Goal: Information Seeking & Learning: Learn about a topic

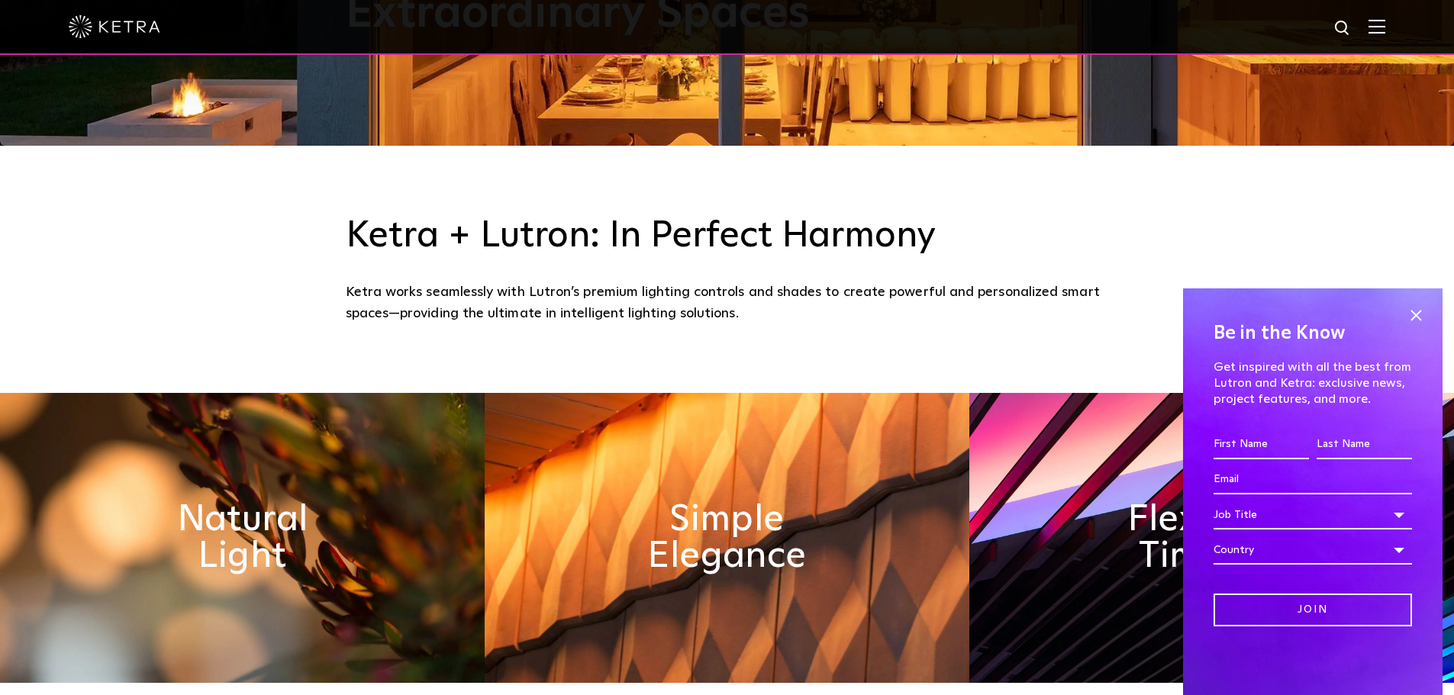
scroll to position [611, 0]
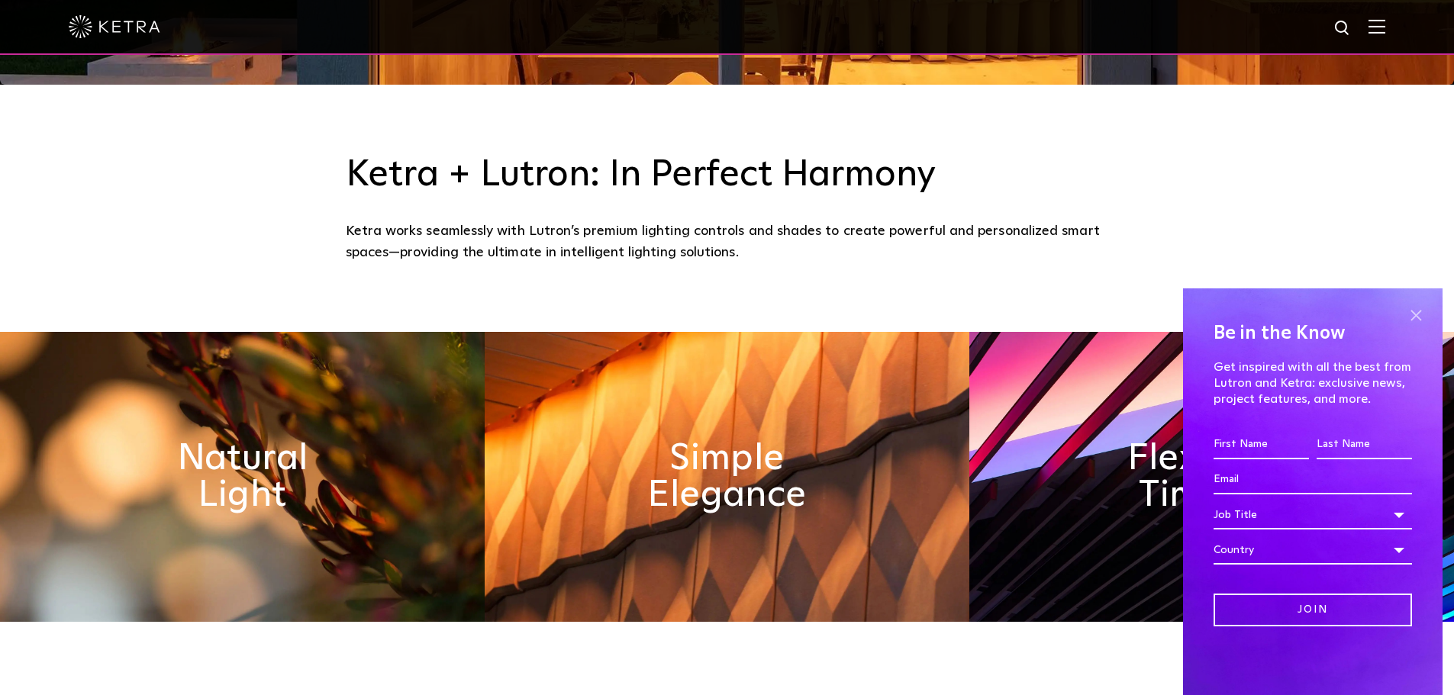
click at [1414, 315] on span at bounding box center [1416, 315] width 23 height 23
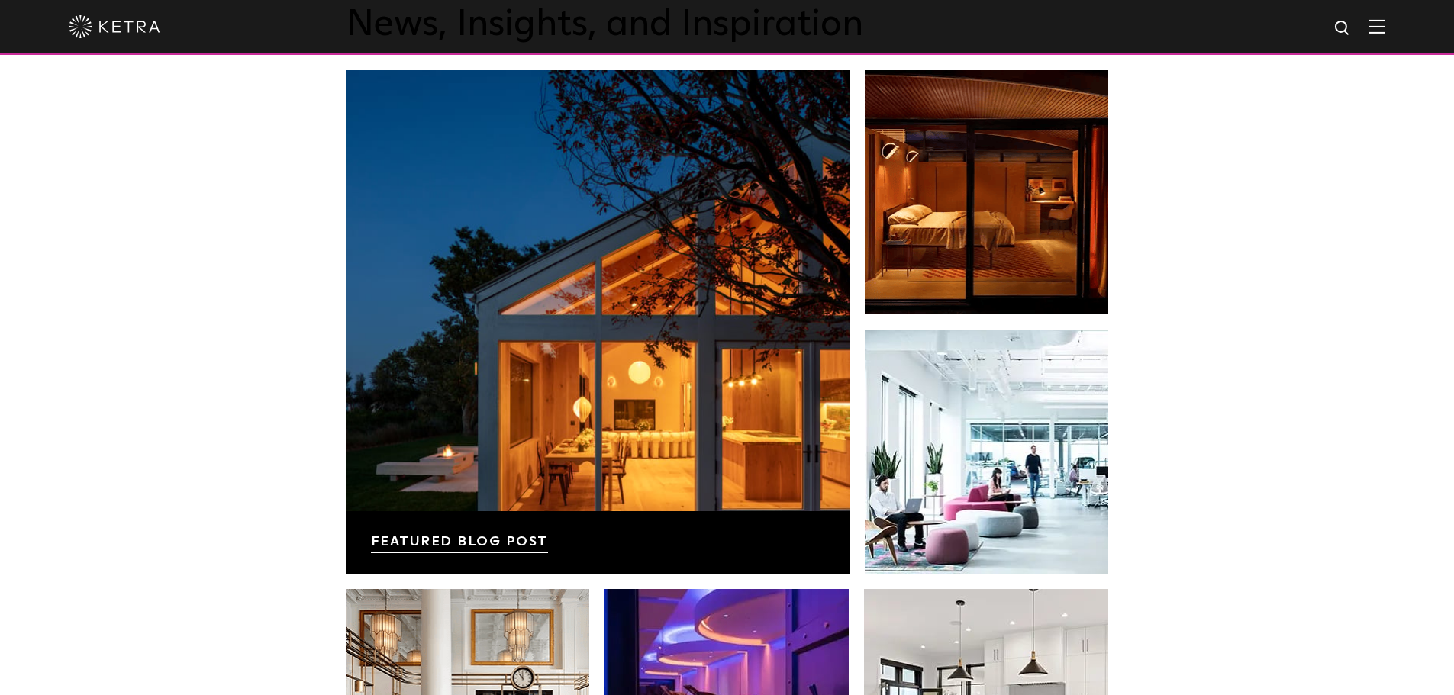
scroll to position [2447, 0]
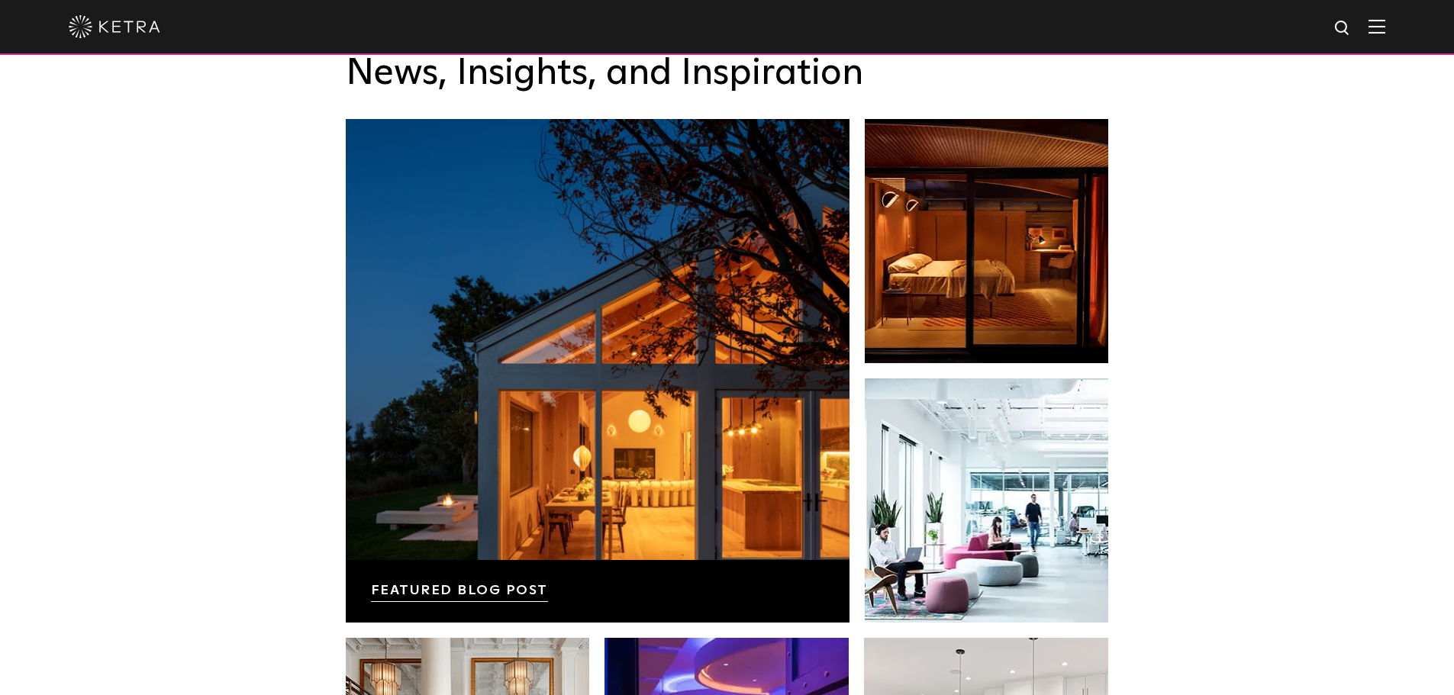
click at [1386, 29] on img at bounding box center [1377, 26] width 17 height 15
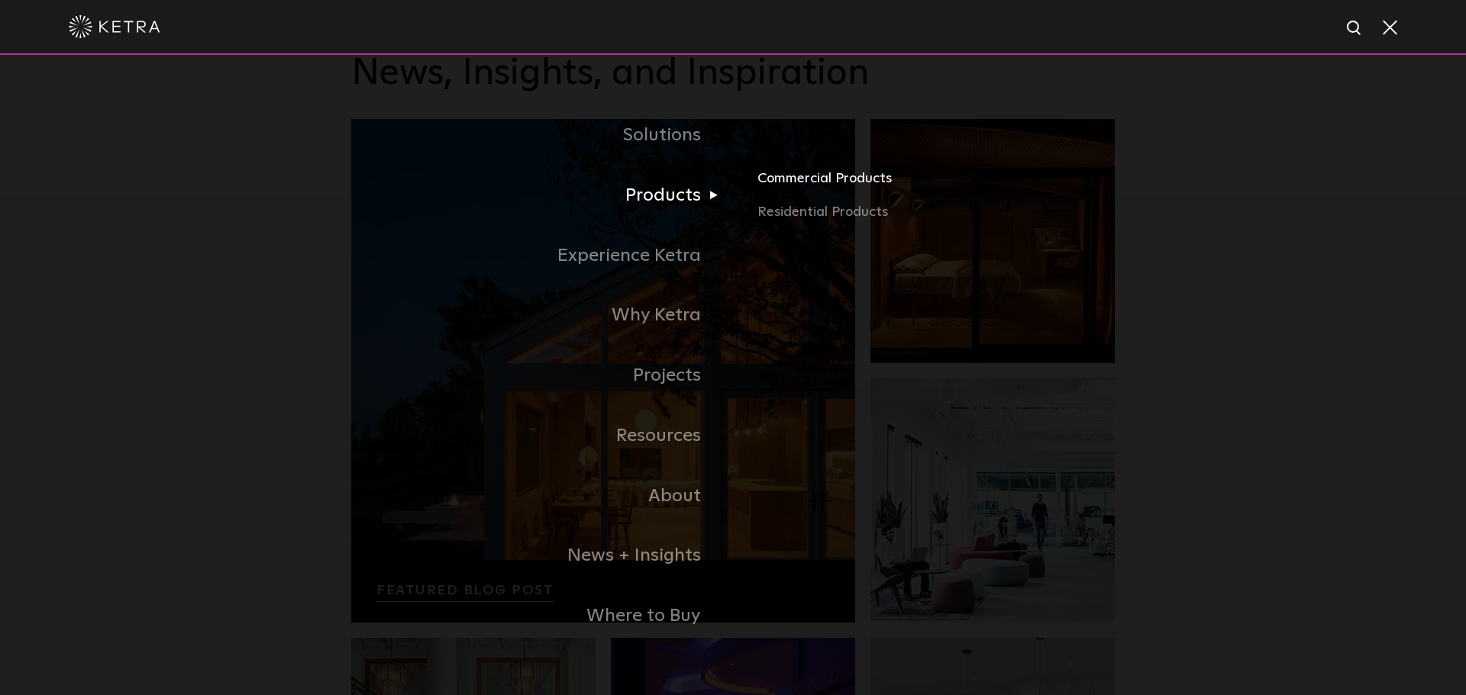
click at [776, 181] on link "Commercial Products" at bounding box center [935, 185] width 357 height 34
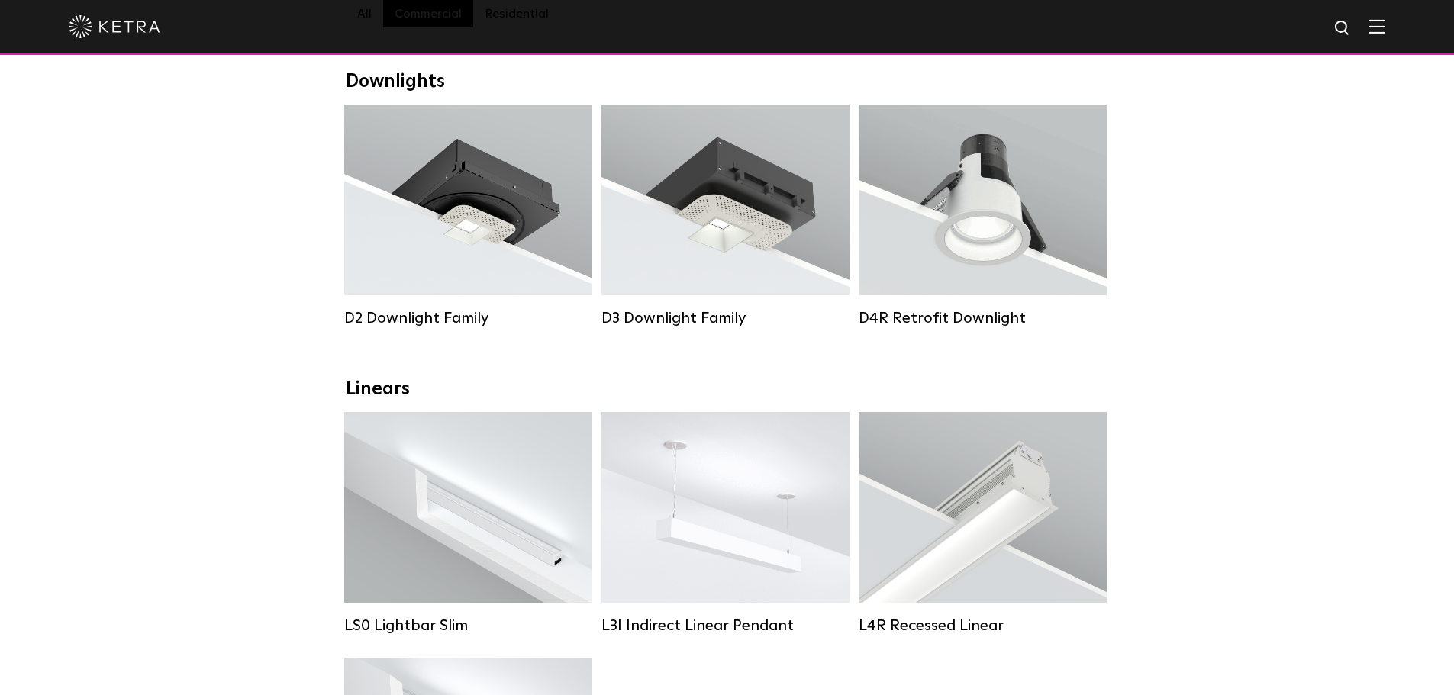
scroll to position [153, 0]
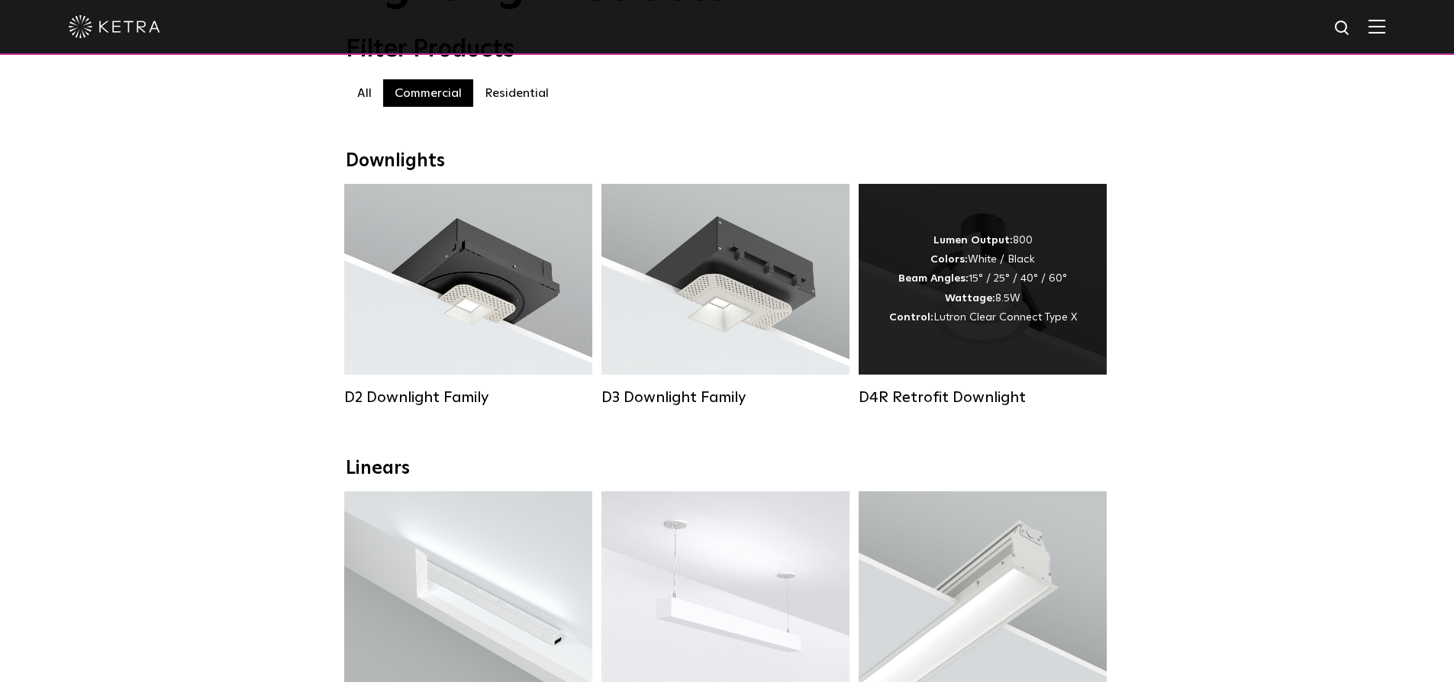
click at [949, 406] on div "D4R Retrofit Downlight" at bounding box center [983, 398] width 248 height 18
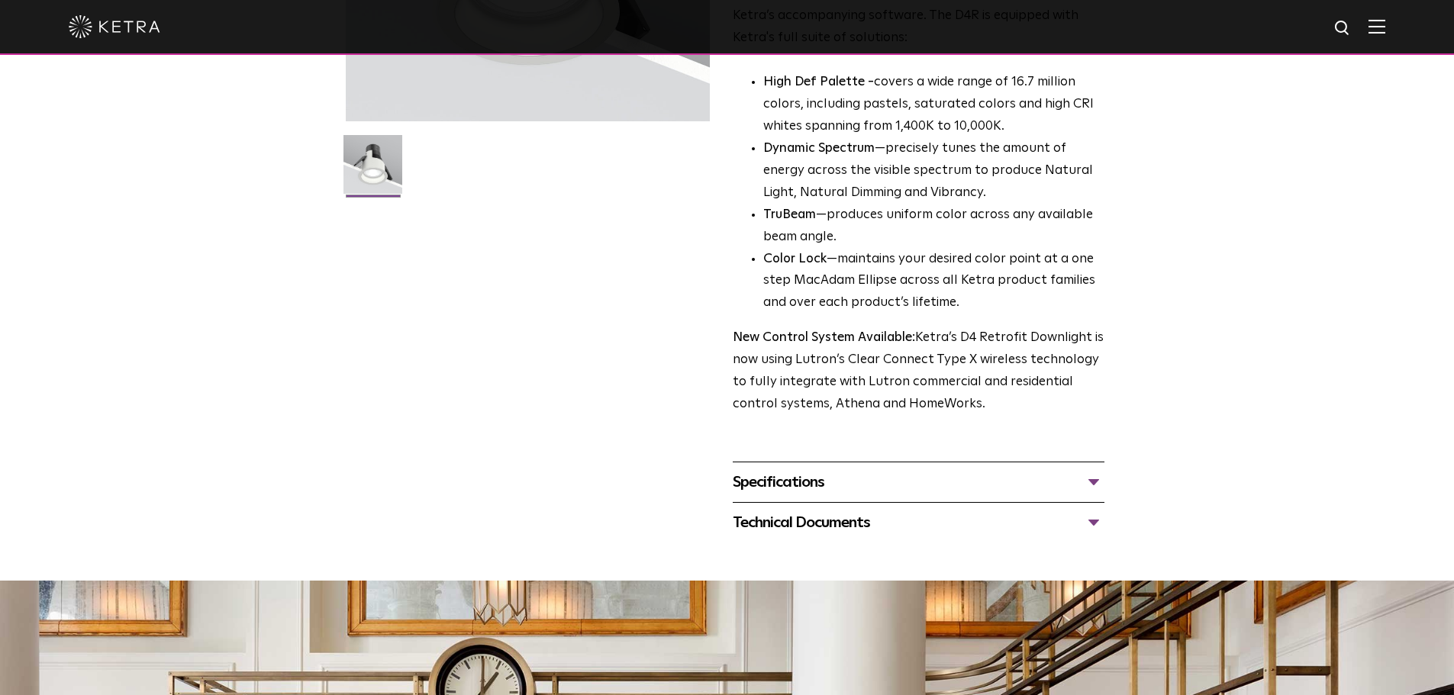
scroll to position [382, 0]
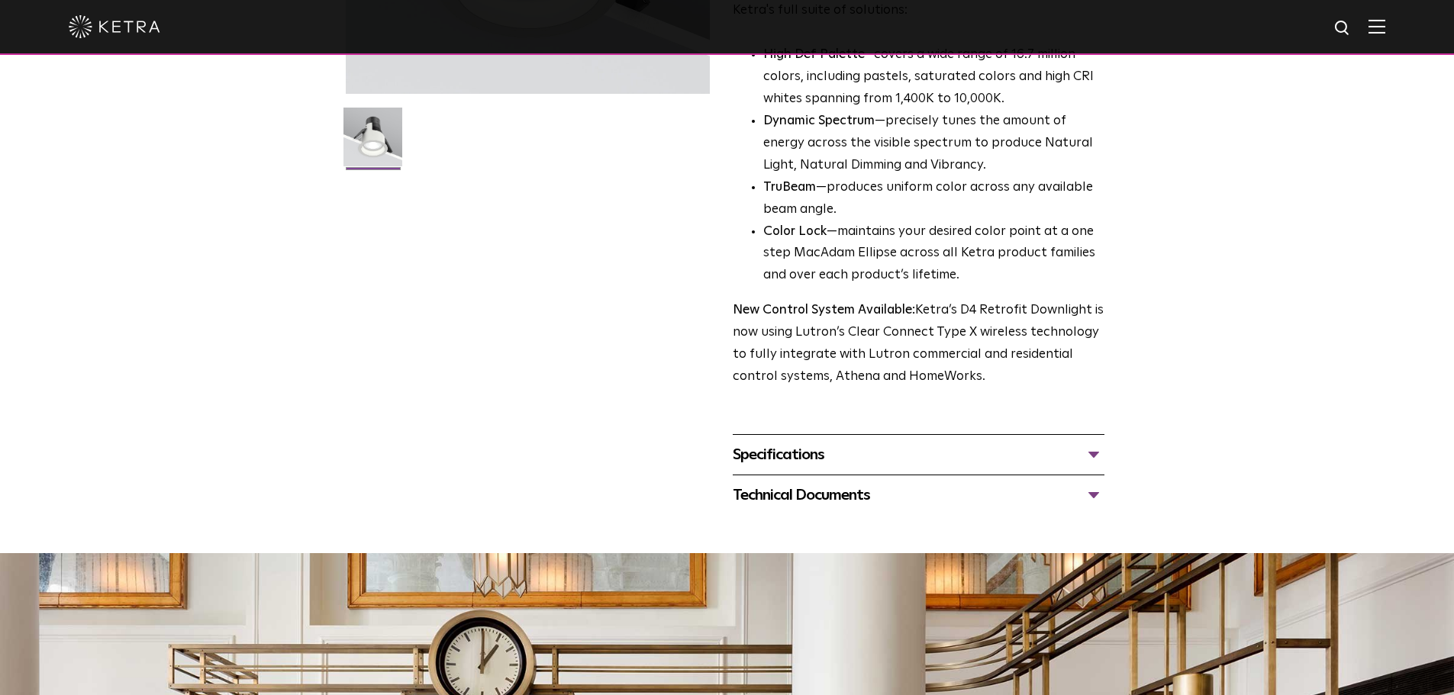
click at [738, 458] on div "Specifications" at bounding box center [919, 455] width 372 height 24
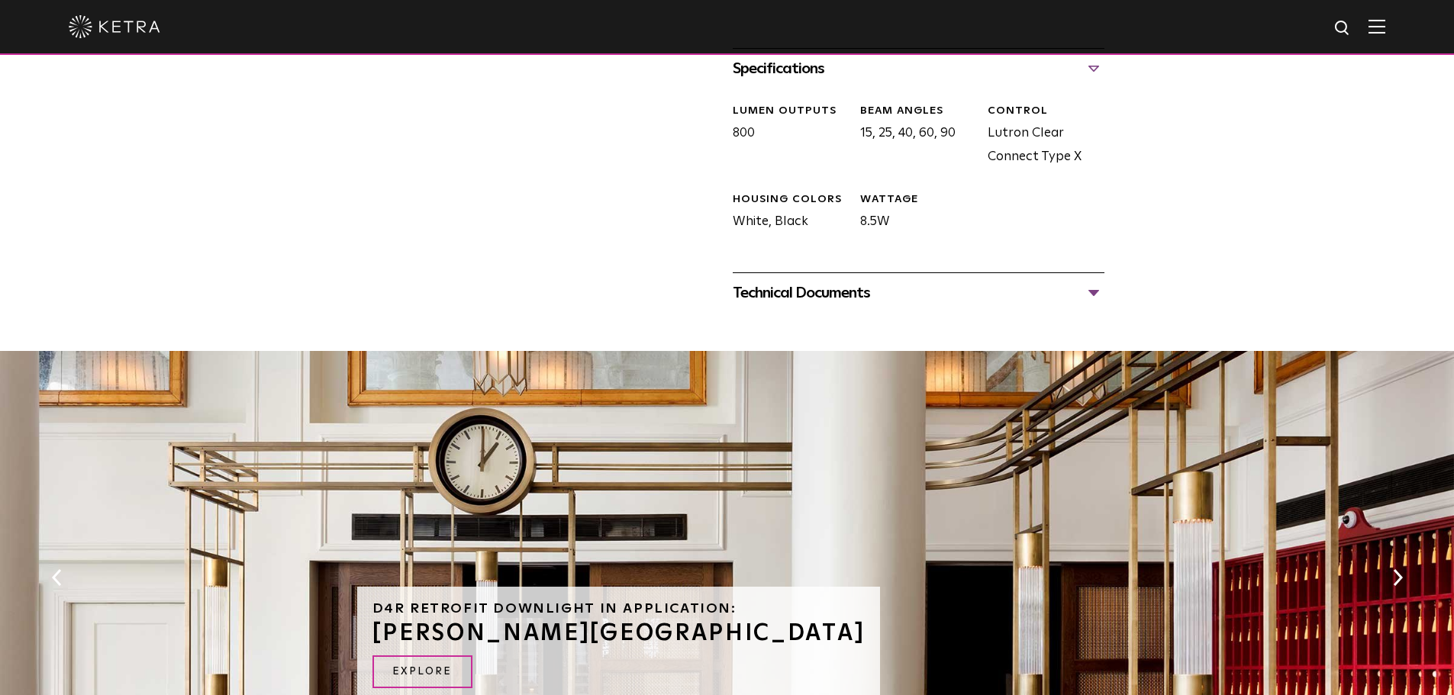
scroll to position [840, 0]
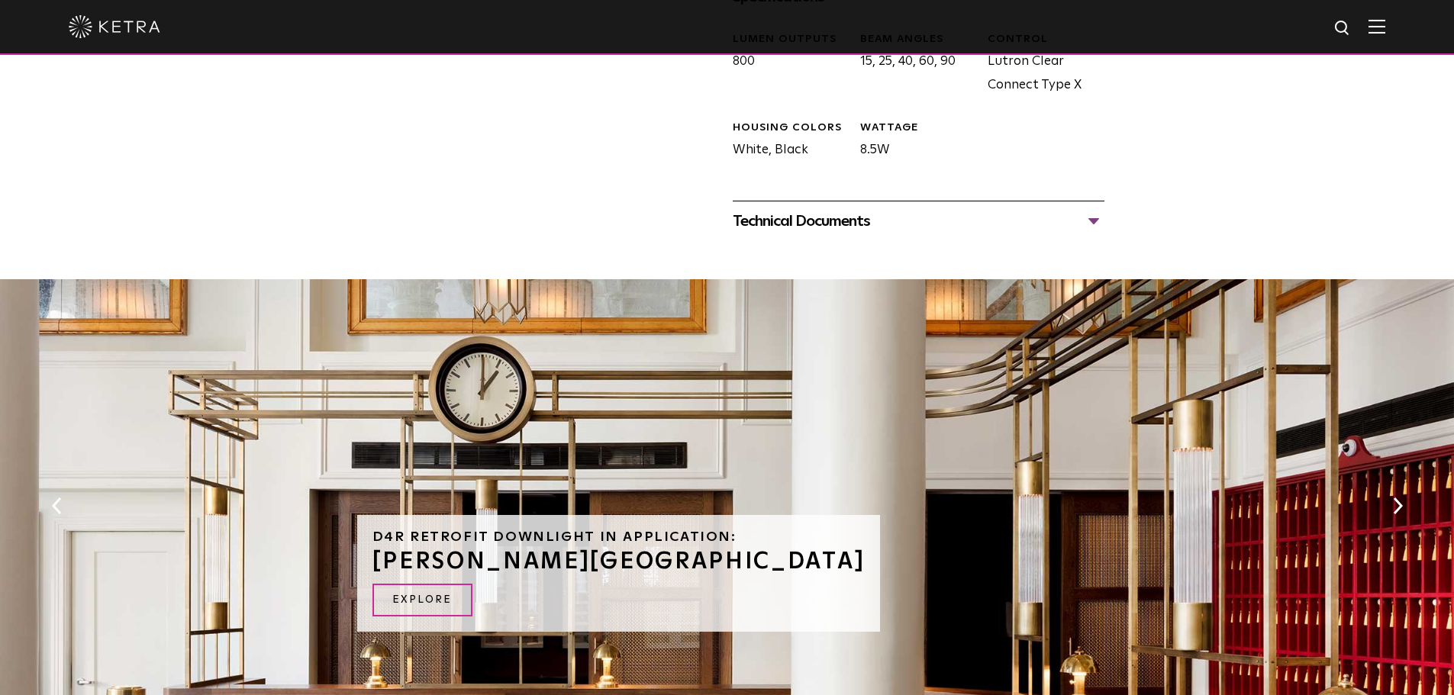
click at [1077, 211] on div "Technical Documents" at bounding box center [919, 221] width 372 height 24
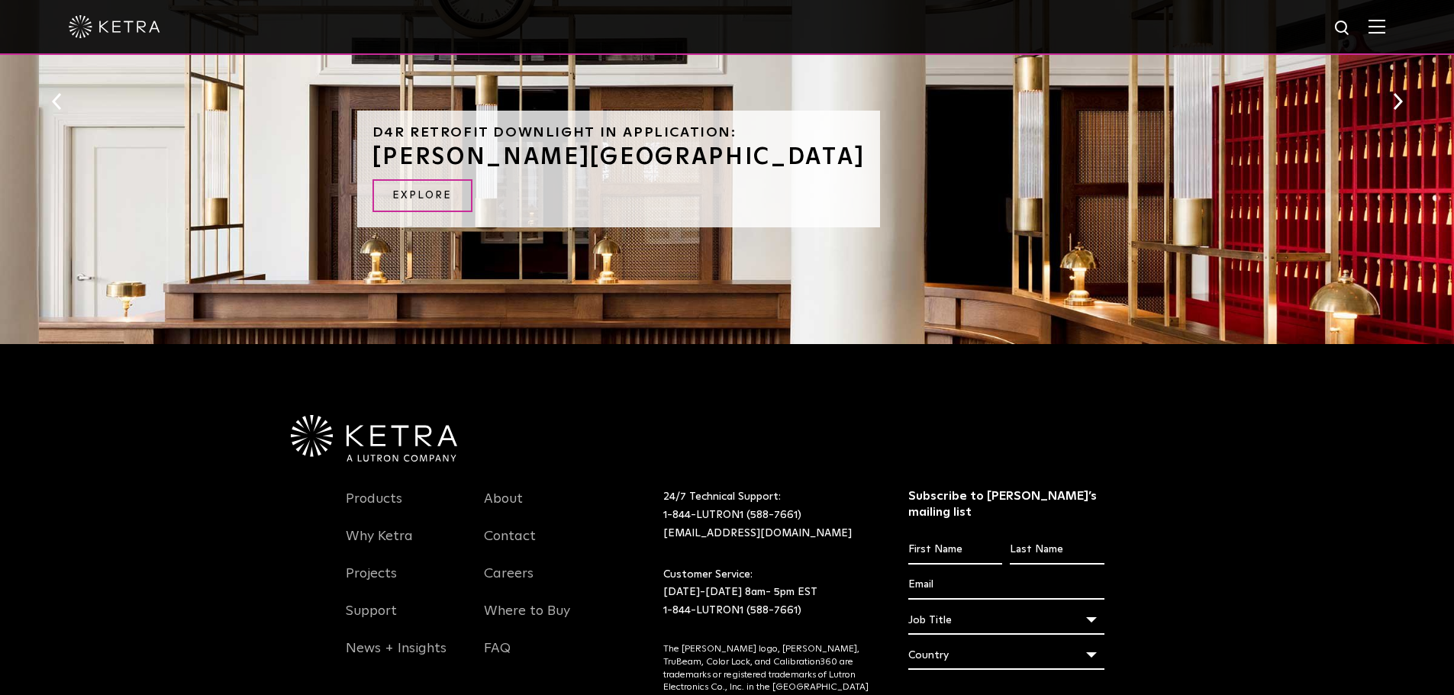
scroll to position [1450, 0]
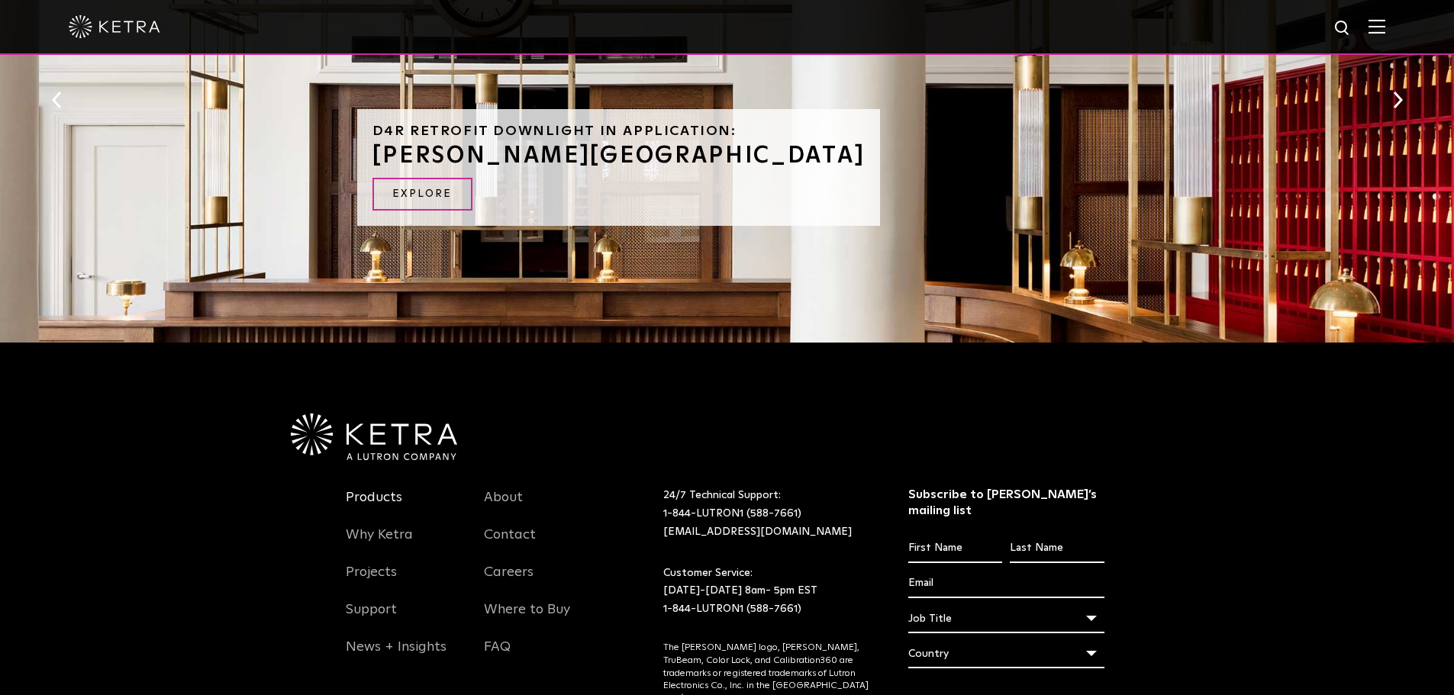
click at [386, 495] on link "Products" at bounding box center [374, 506] width 56 height 35
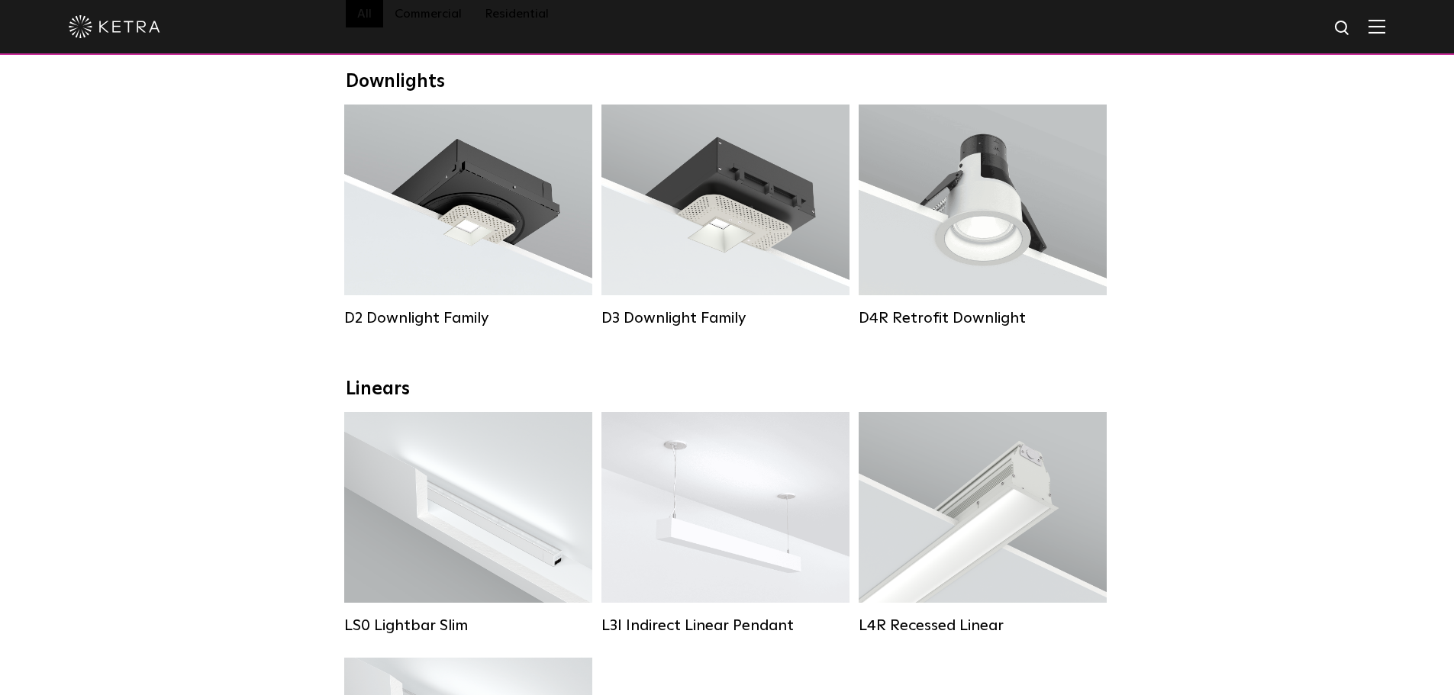
scroll to position [153, 0]
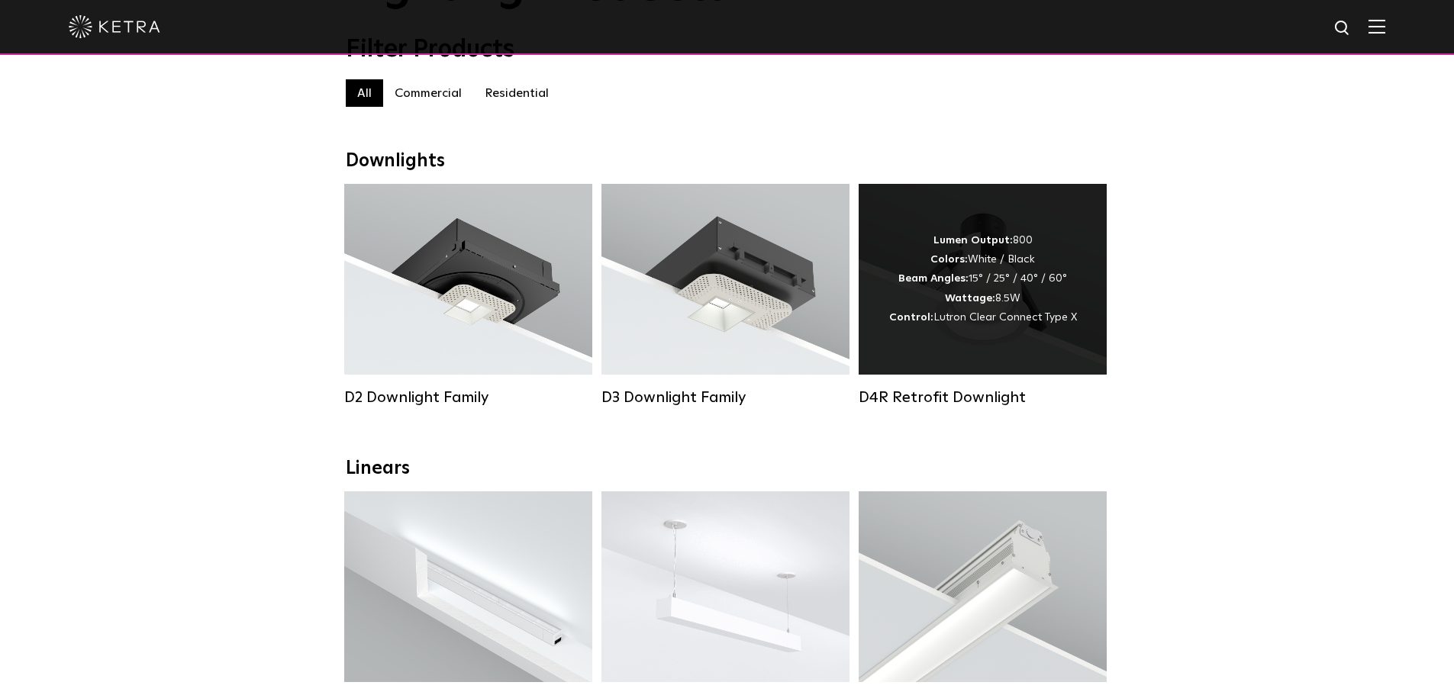
click at [1026, 314] on div "Lumen Output: 800 Colors: White / Black Beam Angles: 15° / 25° / 40° / 60° Watt…" at bounding box center [983, 279] width 188 height 96
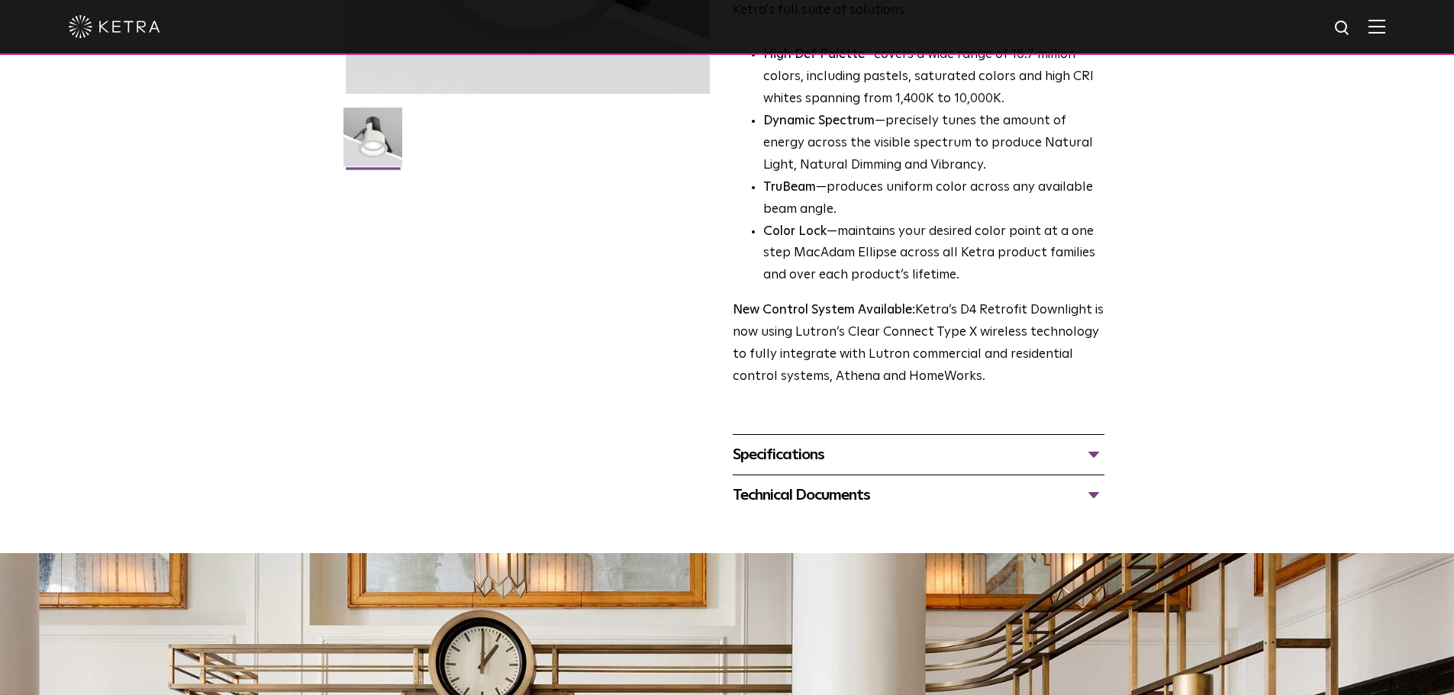
scroll to position [305, 0]
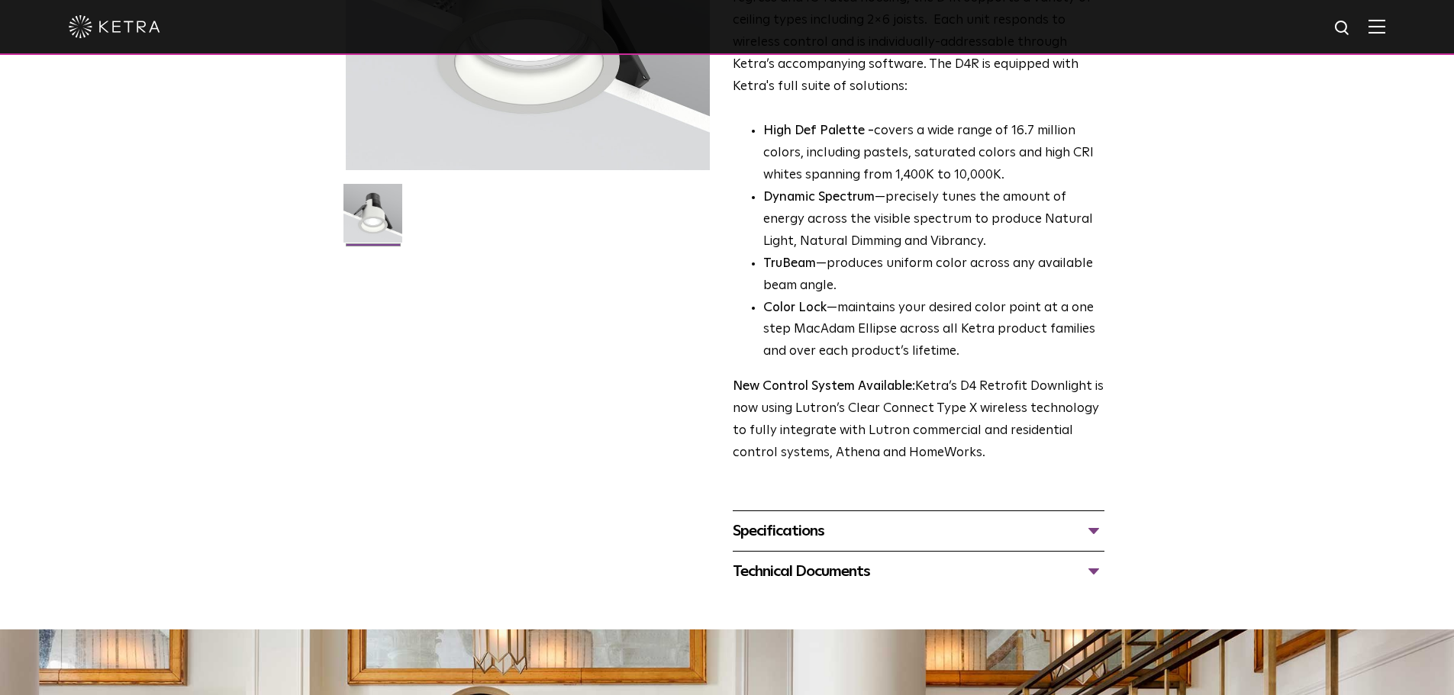
click at [1102, 539] on div "Specifications" at bounding box center [919, 531] width 372 height 24
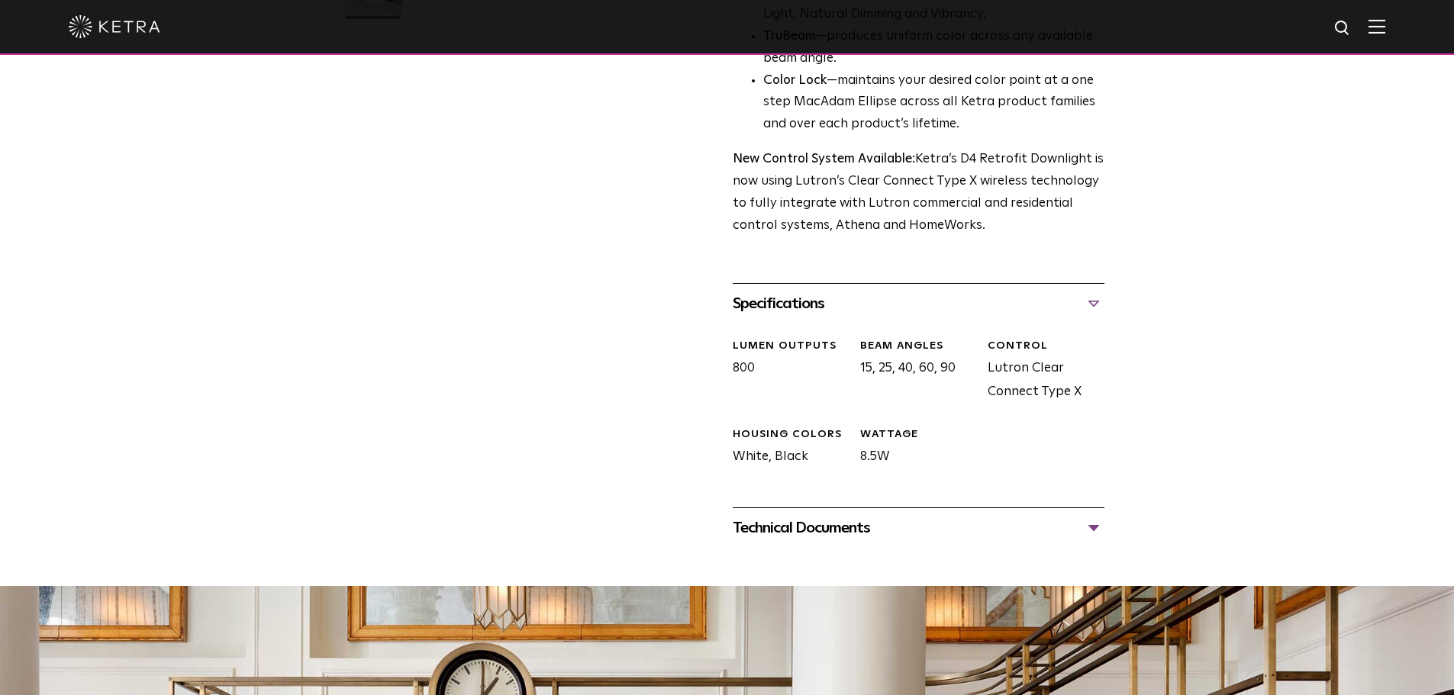
scroll to position [534, 0]
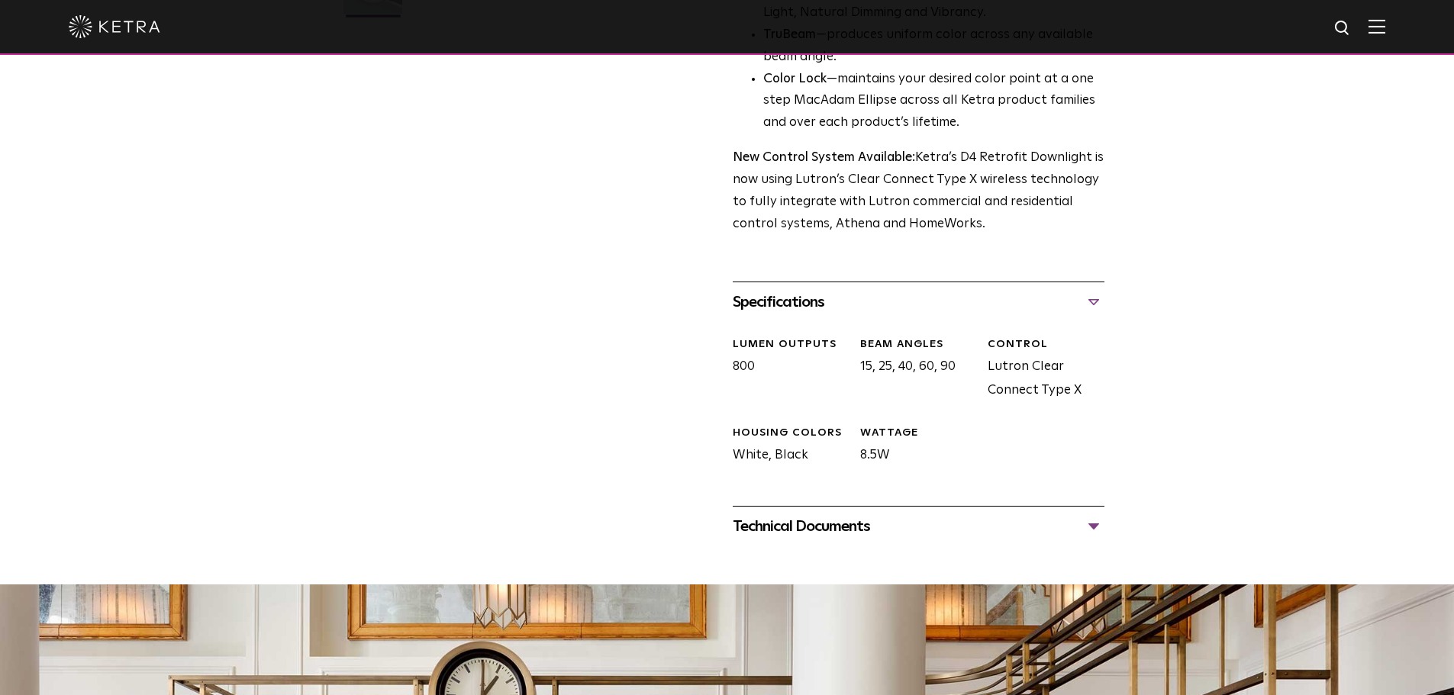
click at [1045, 529] on div "Technical Documents" at bounding box center [919, 527] width 372 height 24
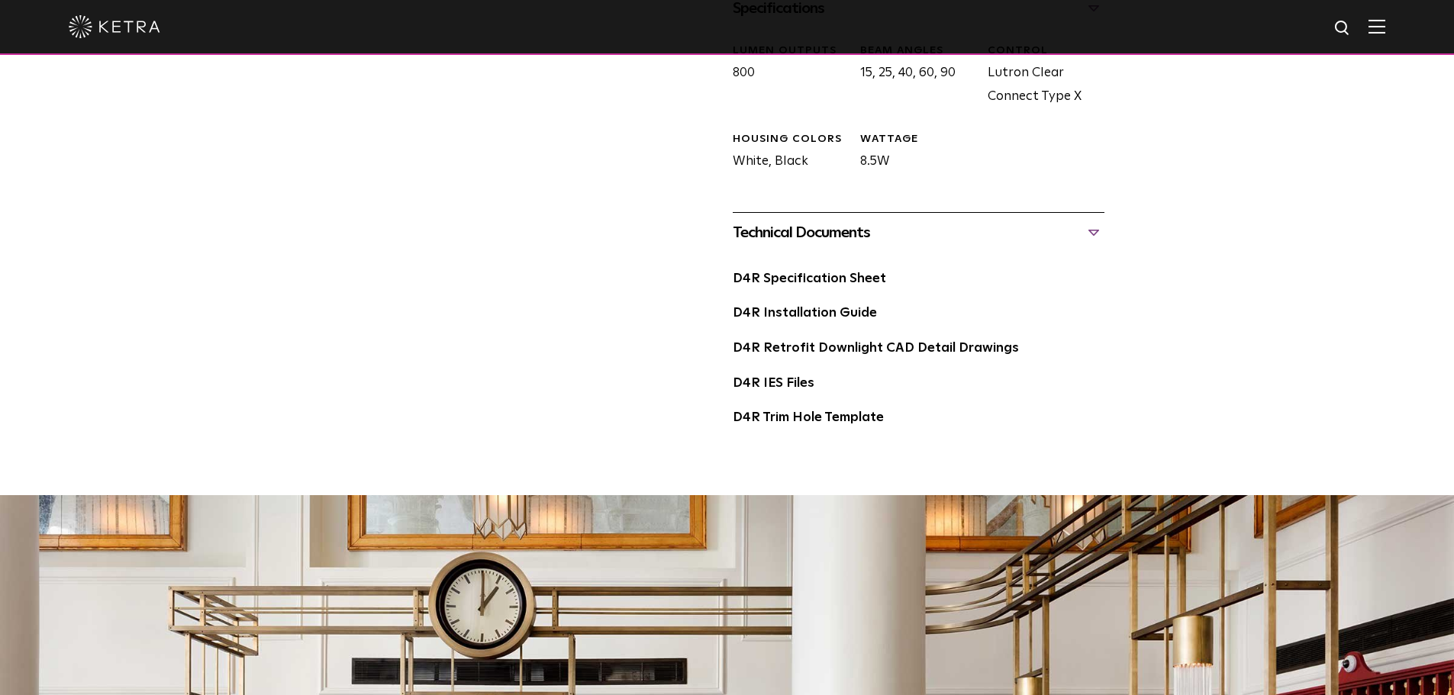
scroll to position [840, 0]
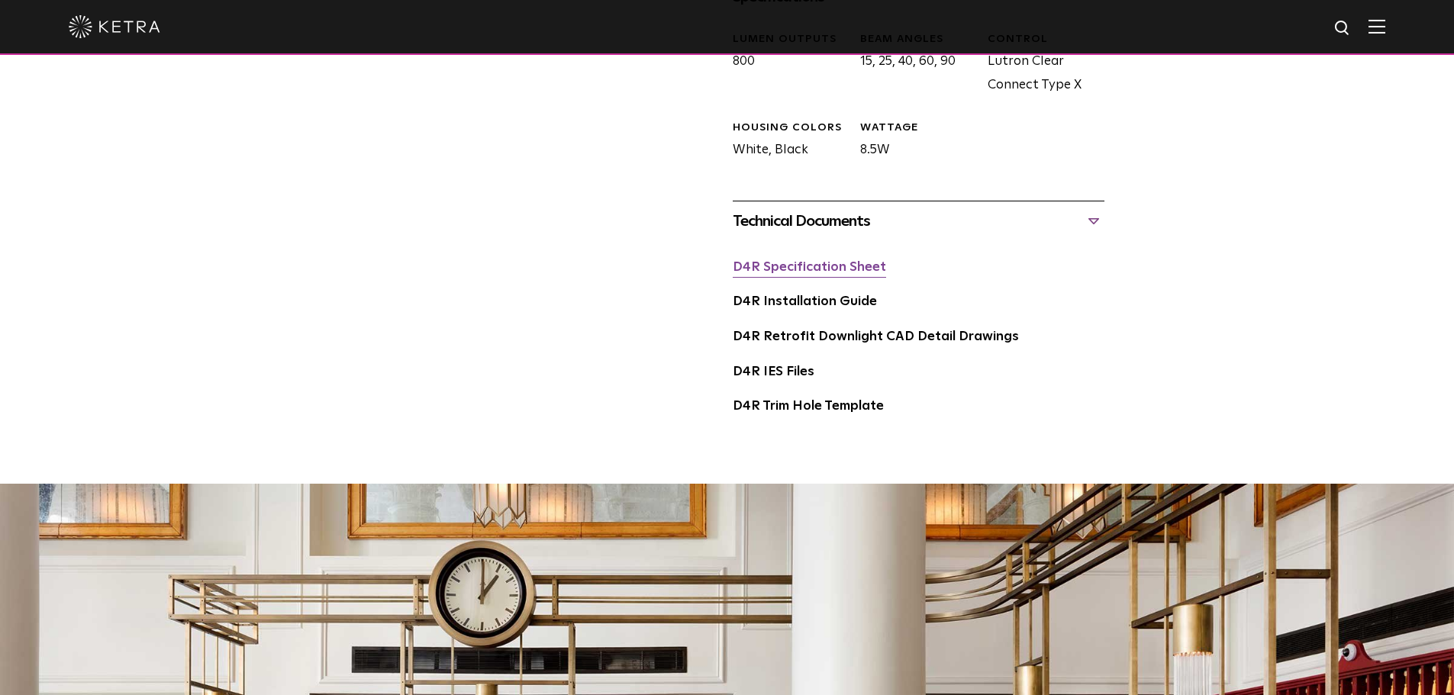
click at [847, 269] on link "D4R Specification Sheet" at bounding box center [809, 267] width 153 height 13
